Goal: Find specific fact: Find specific fact

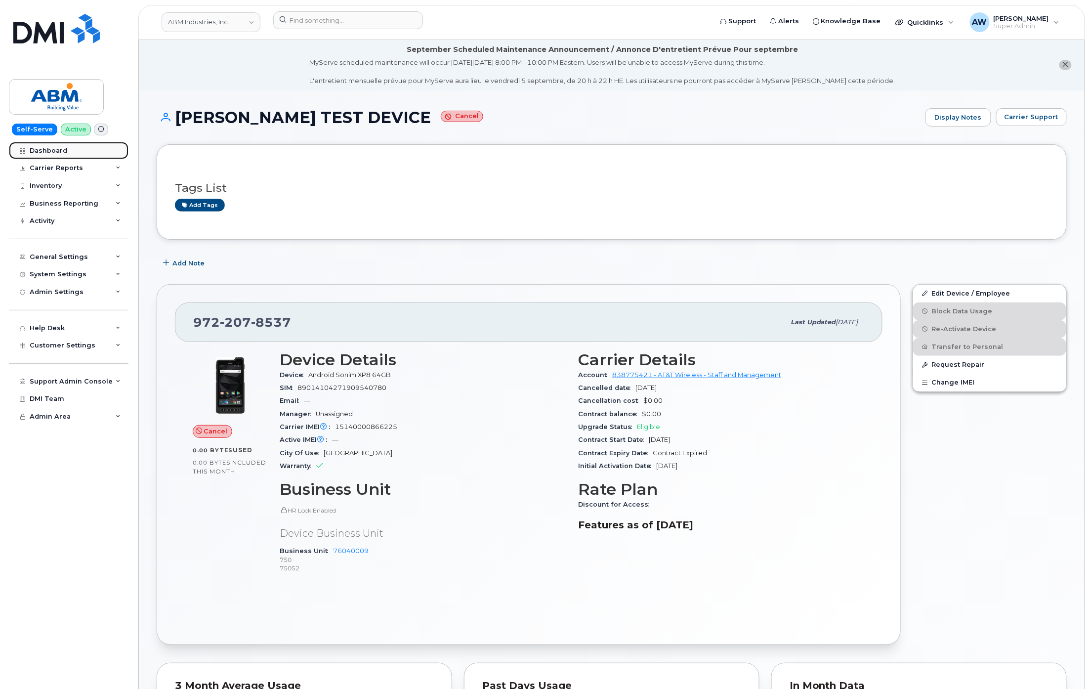
click at [70, 151] on link "Dashboard" at bounding box center [69, 151] width 120 height 18
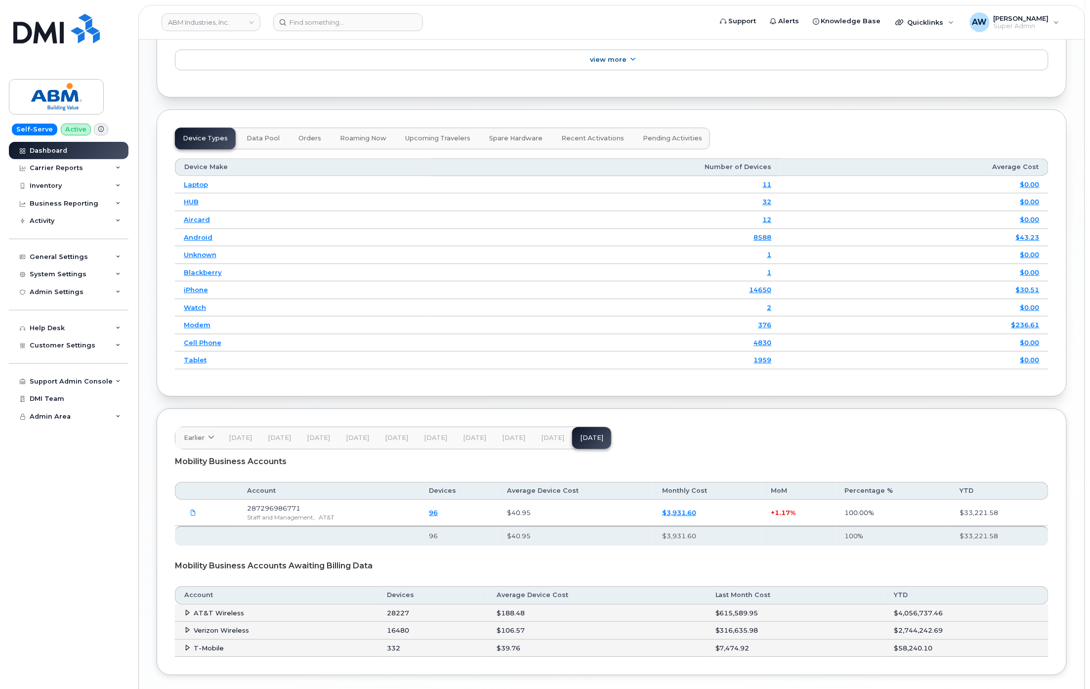
scroll to position [1235, 0]
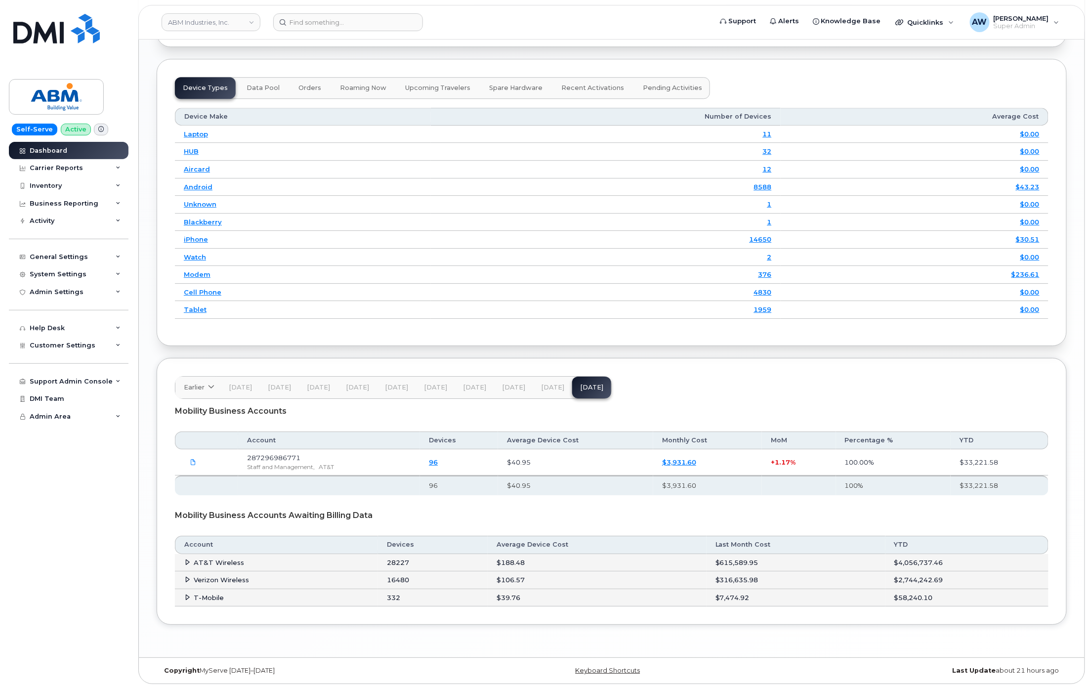
click at [186, 556] on td "AT&T Wireless" at bounding box center [276, 563] width 203 height 18
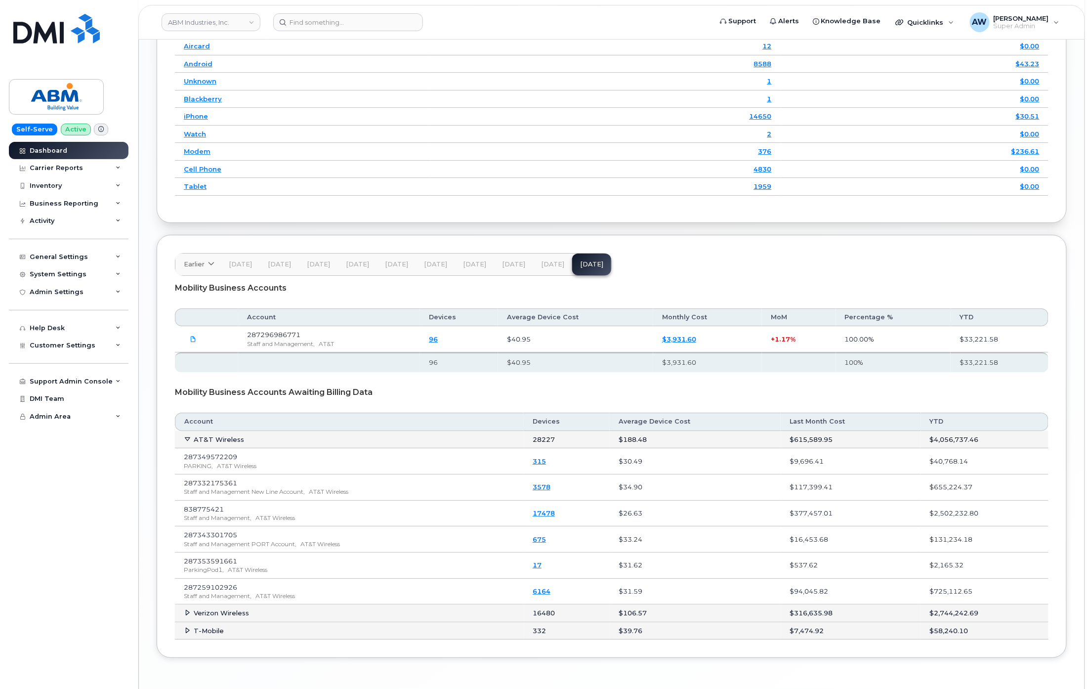
scroll to position [1367, 0]
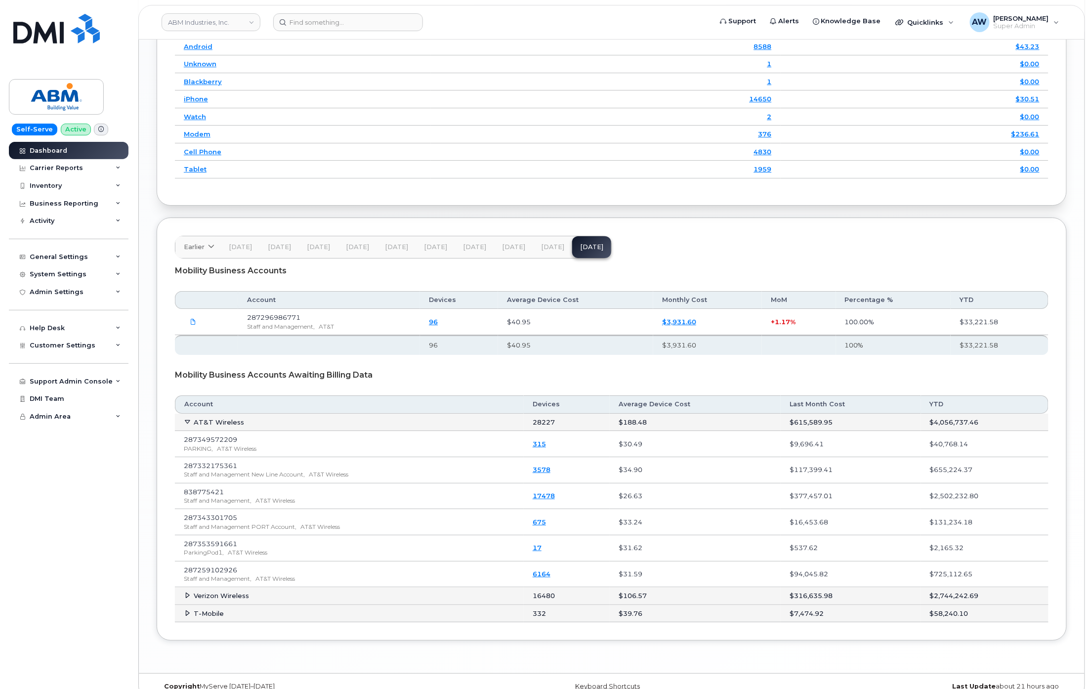
click at [548, 251] on span "[DATE]" at bounding box center [552, 247] width 23 height 8
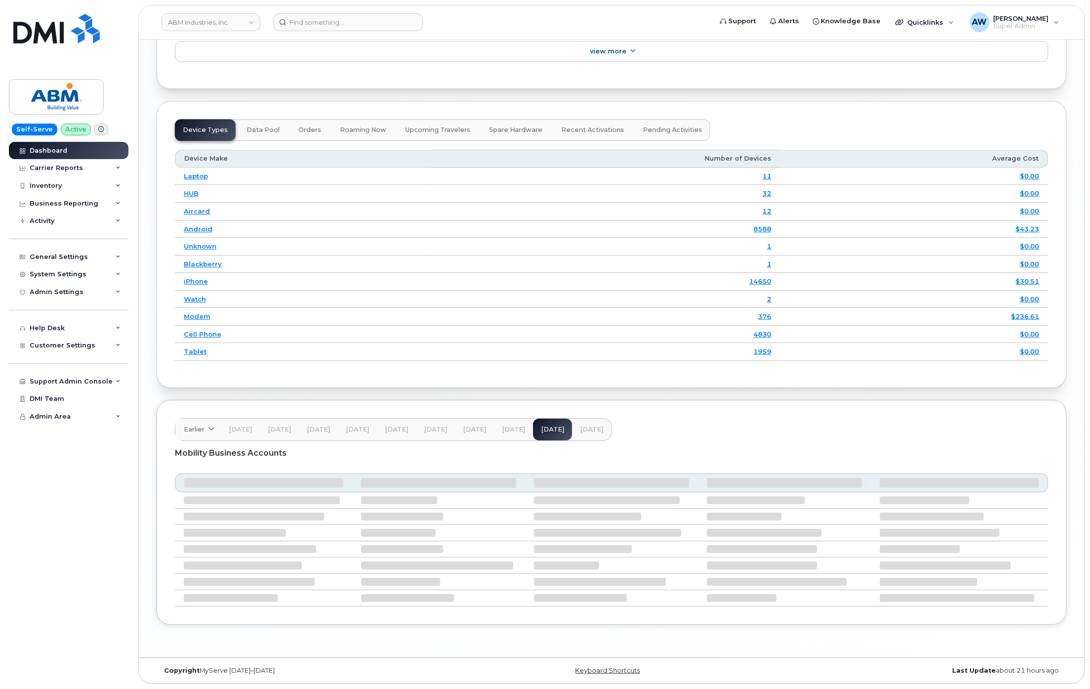
scroll to position [1150, 0]
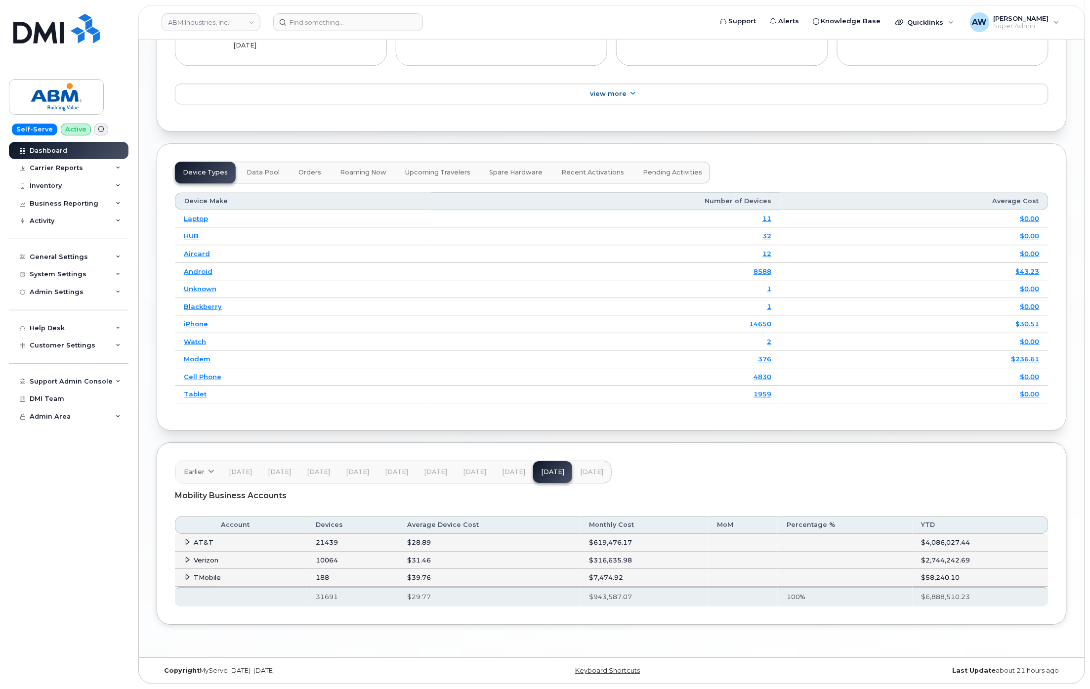
click at [189, 543] on icon at bounding box center [188, 541] width 6 height 6
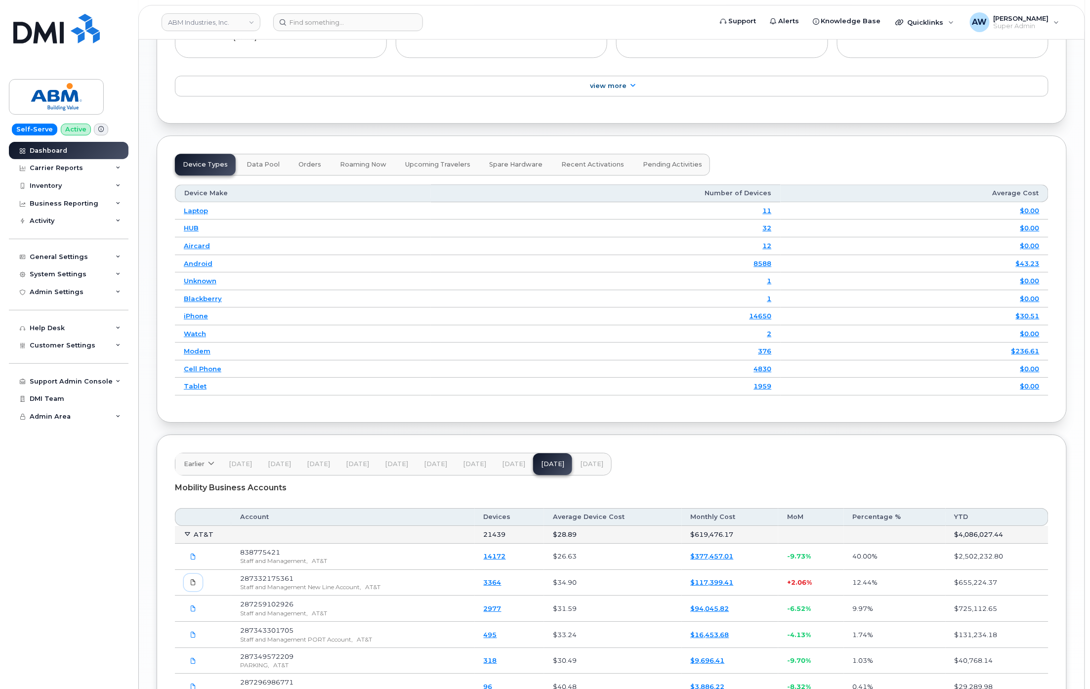
click at [192, 585] on icon at bounding box center [193, 582] width 6 height 6
click at [195, 612] on span at bounding box center [193, 608] width 9 height 9
click at [40, 166] on div "Carrier Reports" at bounding box center [56, 168] width 53 height 8
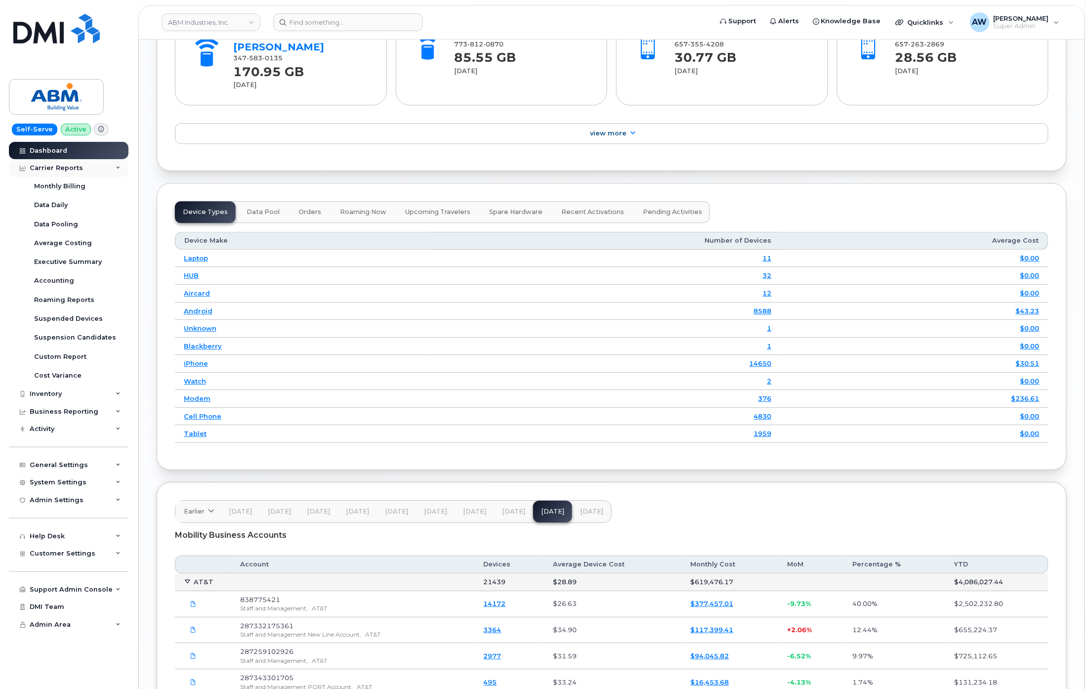
scroll to position [1071, 0]
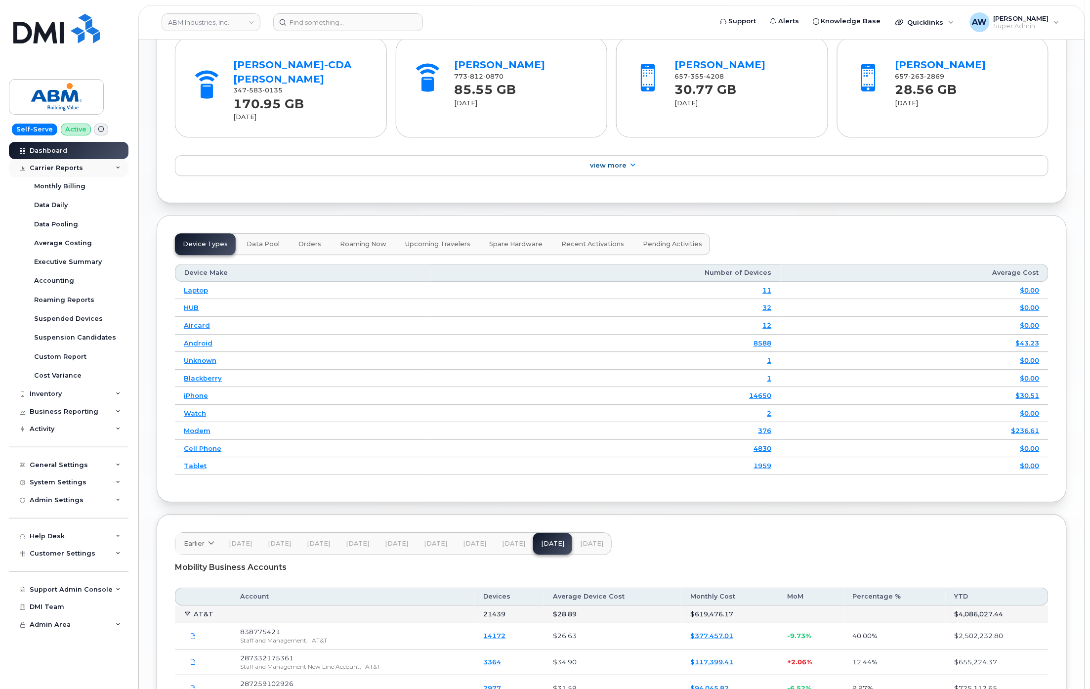
click at [45, 163] on div "Carrier Reports" at bounding box center [69, 168] width 120 height 18
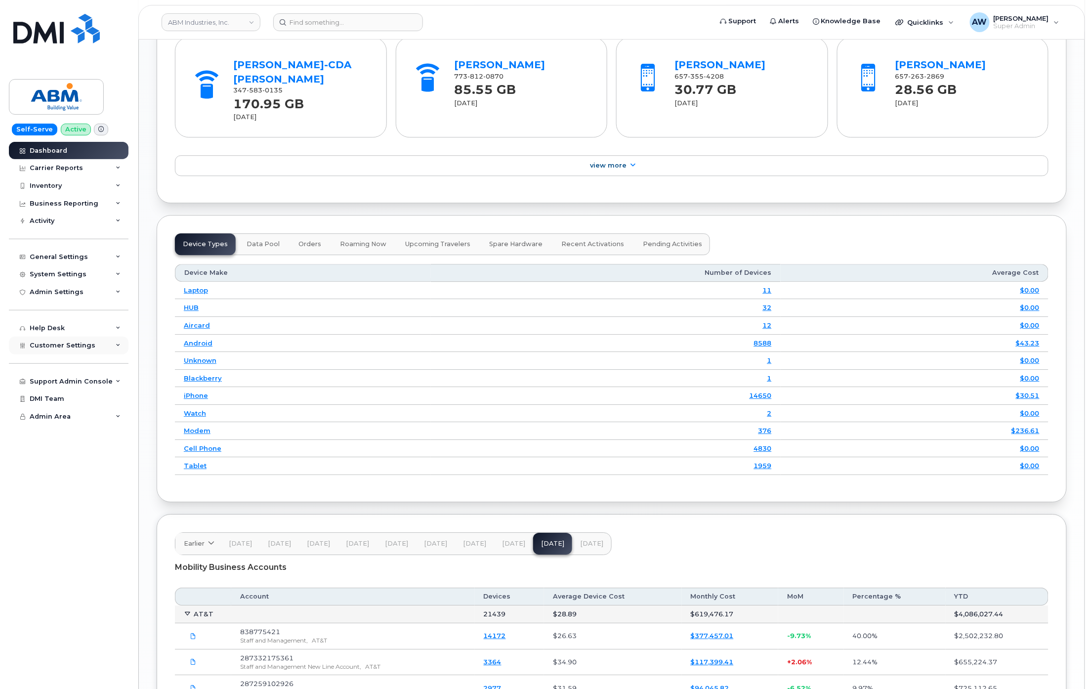
click at [80, 342] on span "Customer Settings" at bounding box center [63, 344] width 66 height 7
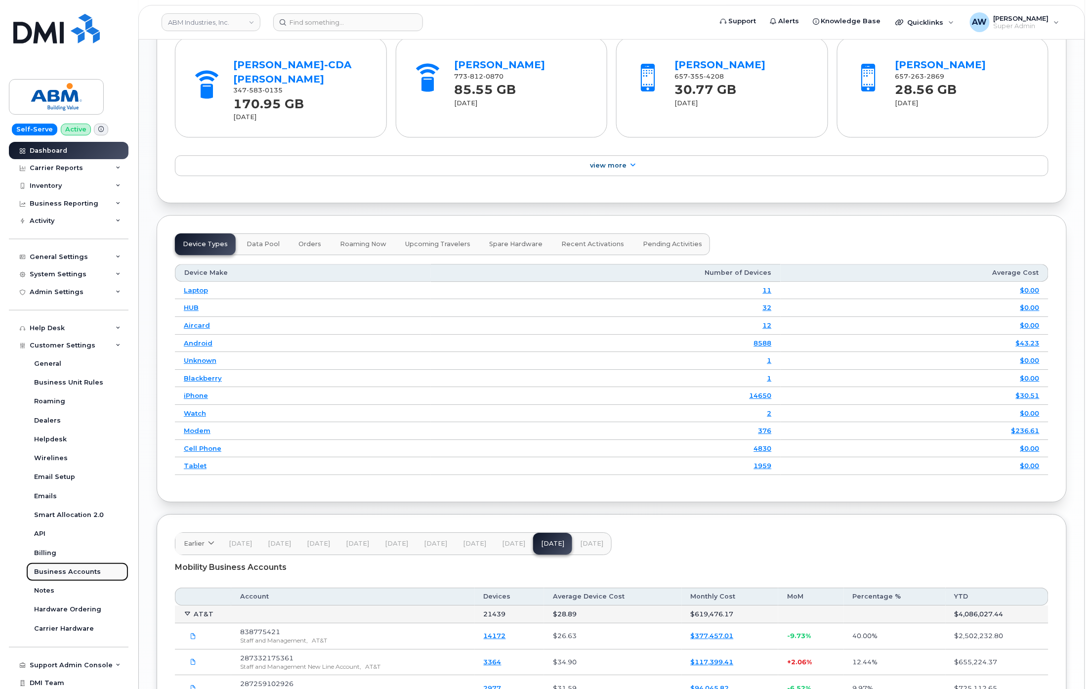
click at [97, 572] on link "Business Accounts" at bounding box center [77, 571] width 102 height 19
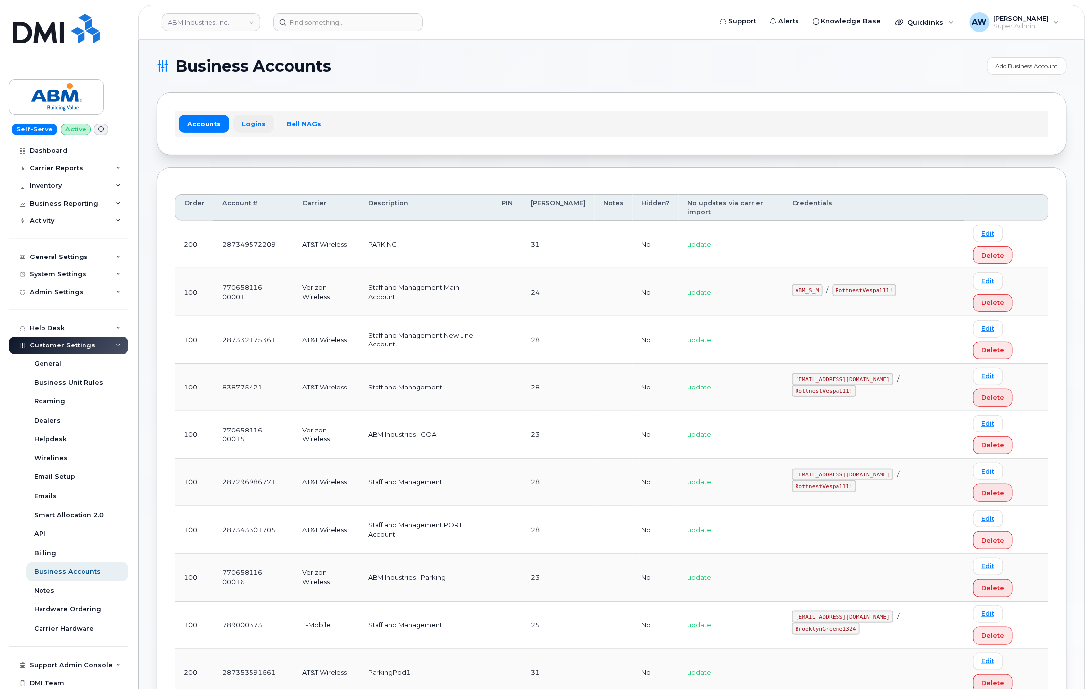
click at [252, 125] on link "Logins" at bounding box center [253, 124] width 41 height 18
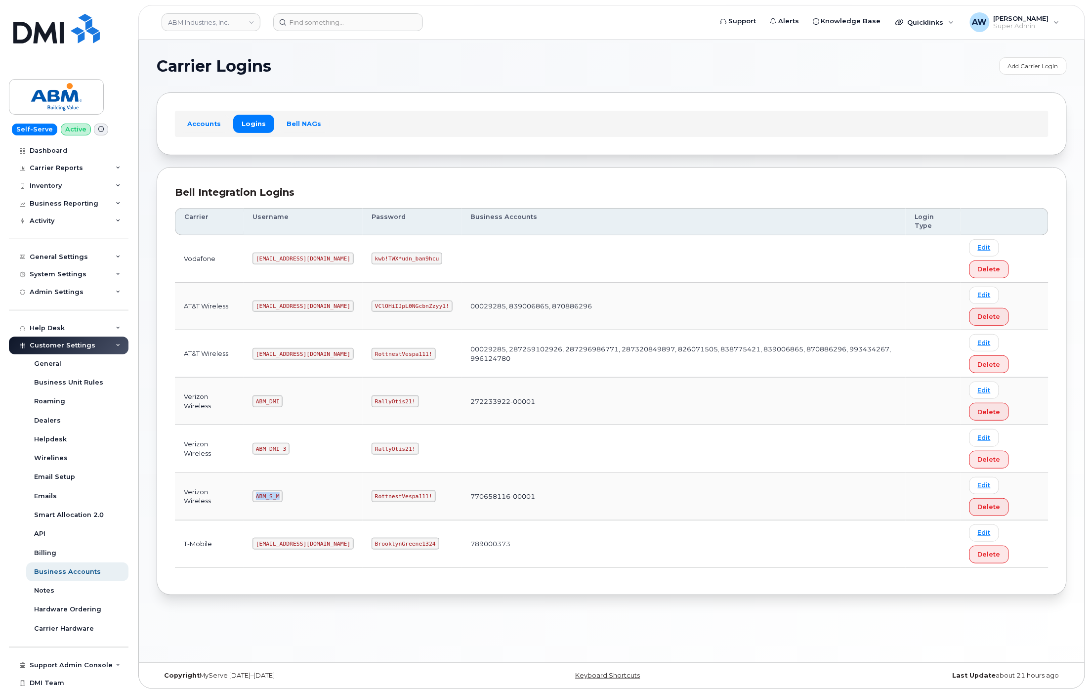
drag, startPoint x: 255, startPoint y: 498, endPoint x: 279, endPoint y: 498, distance: 23.2
click at [279, 498] on code "ABM_S_M" at bounding box center [267, 496] width 30 height 12
copy code "ABM_S_M"
drag, startPoint x: 340, startPoint y: 498, endPoint x: 394, endPoint y: 499, distance: 54.3
click at [394, 499] on code "RottnestVespa111!" at bounding box center [403, 496] width 64 height 12
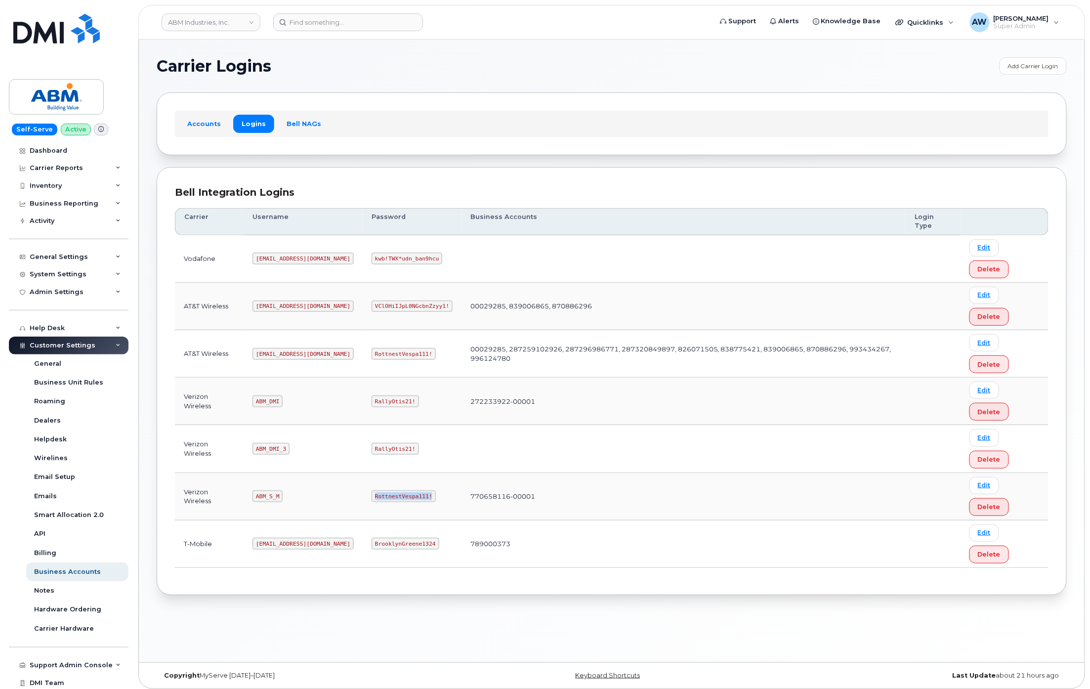
copy code "RottnestVespa111!"
